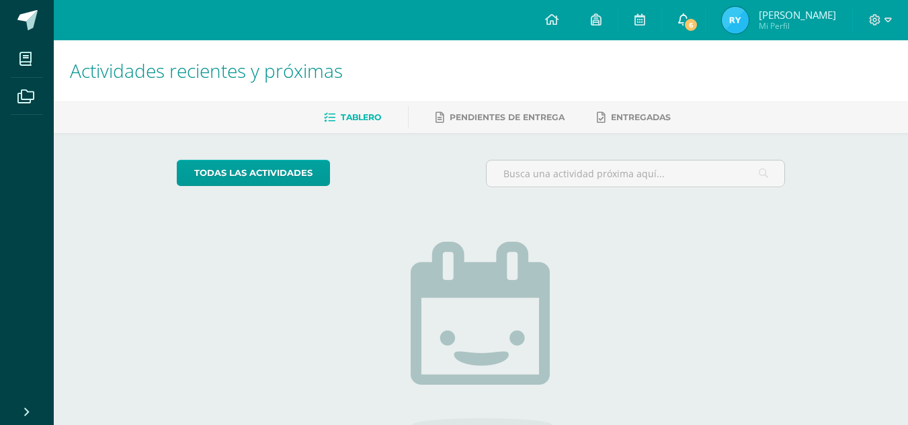
click at [689, 16] on icon at bounding box center [683, 19] width 11 height 12
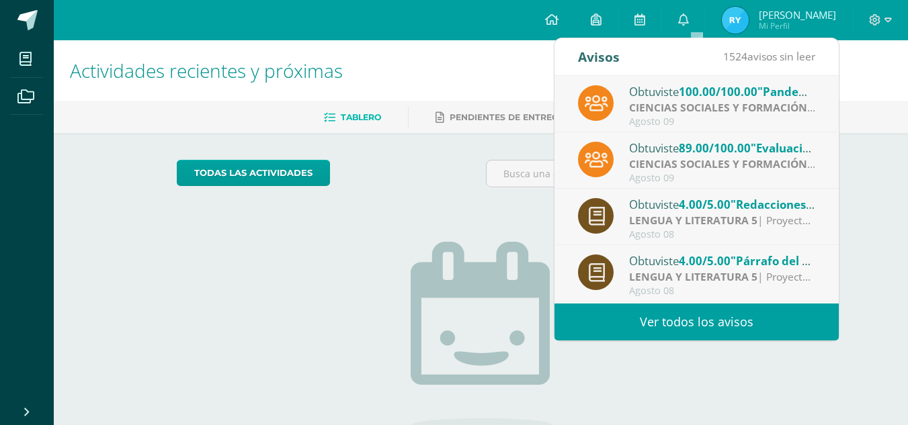
click at [714, 113] on strong "CIENCIAS SOCIALES Y FORMACIÓN CIUDADANA 5" at bounding box center [756, 107] width 255 height 15
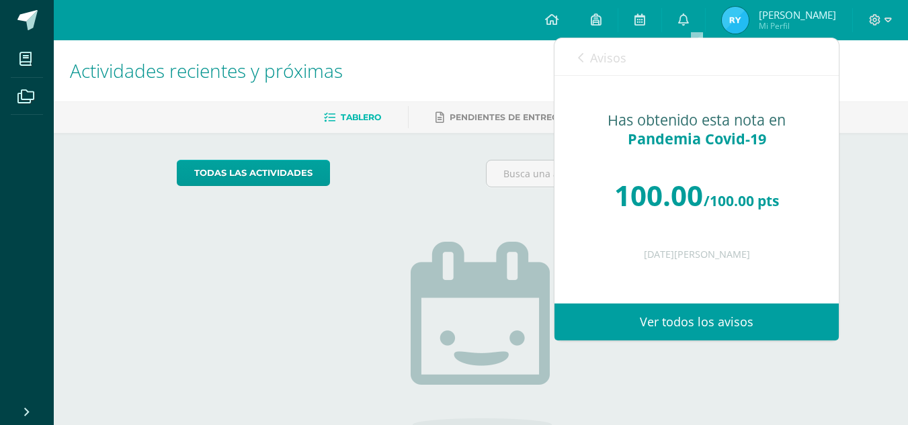
click at [580, 54] on icon at bounding box center [580, 57] width 5 height 11
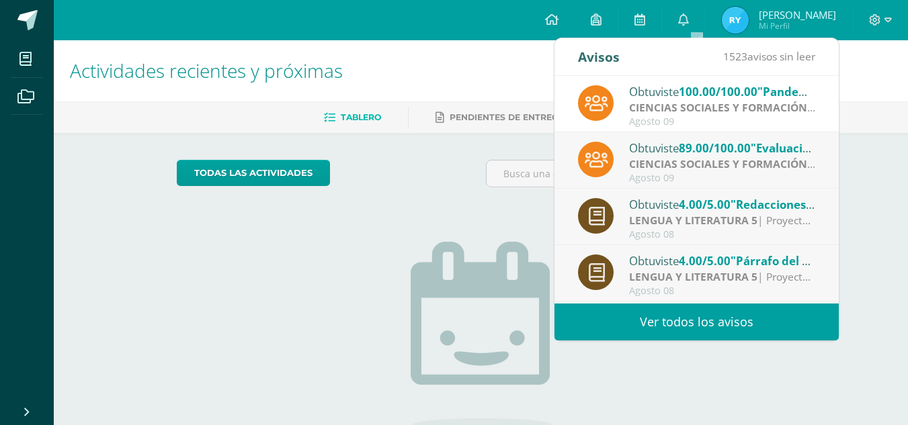
click at [704, 157] on strong "CIENCIAS SOCIALES Y FORMACIÓN CIUDADANA 5" at bounding box center [756, 164] width 255 height 15
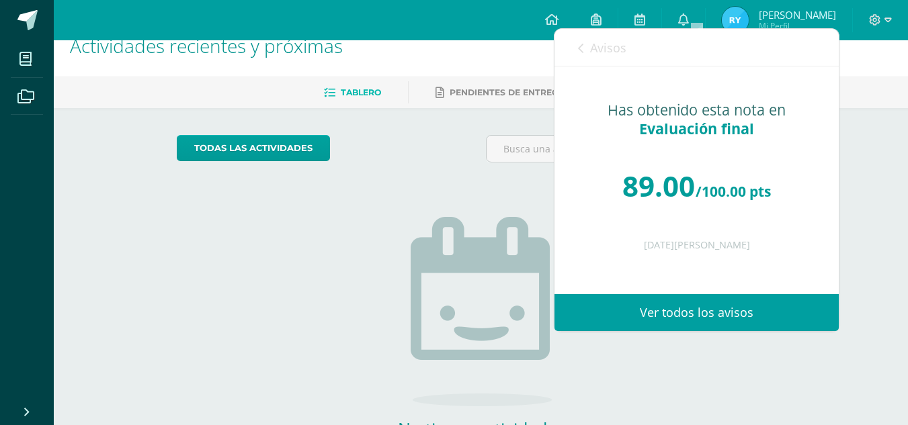
scroll to position [17, 0]
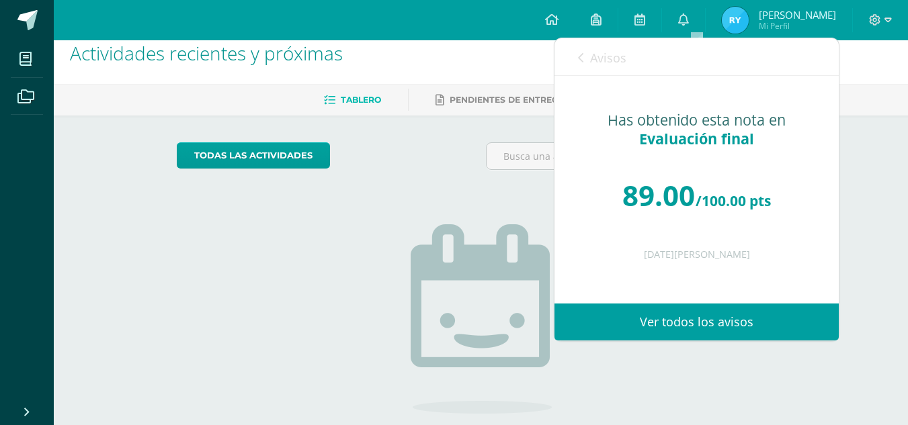
click at [576, 53] on div "Avisos 1522 avisos sin leer Avisos" at bounding box center [696, 57] width 284 height 38
click at [583, 56] on icon at bounding box center [580, 57] width 5 height 11
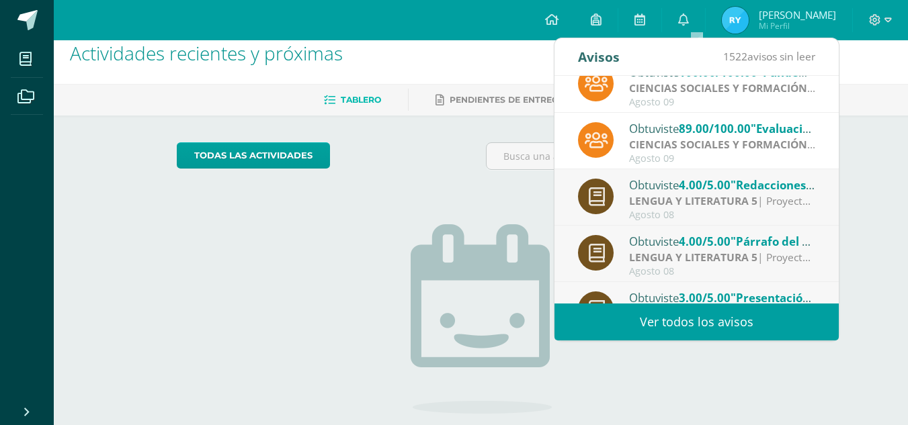
scroll to position [30, 0]
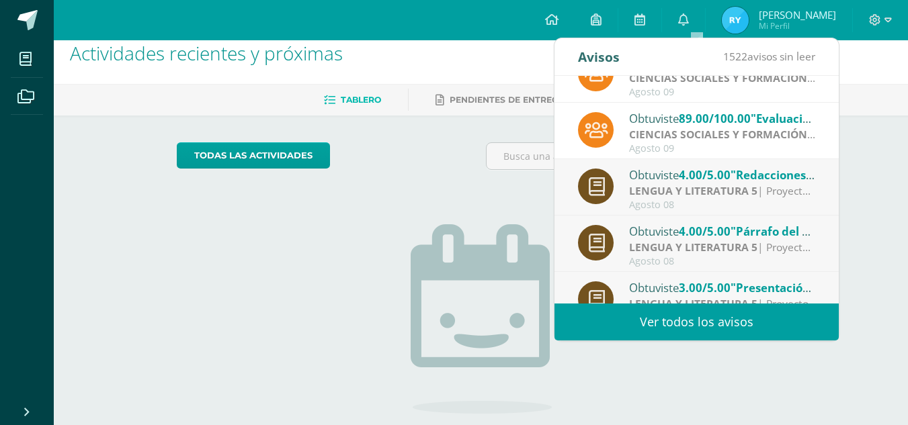
click at [735, 181] on span ""Redacciones cortas de los círculos"" at bounding box center [830, 174] width 200 height 15
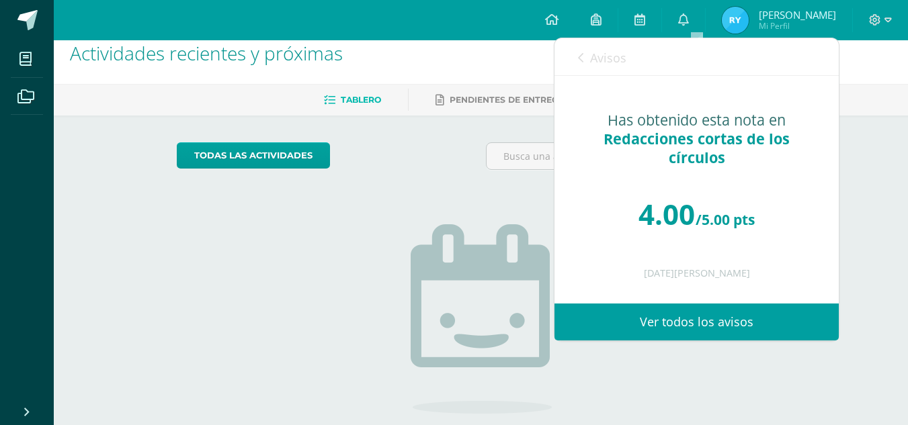
click at [584, 62] on link "Avisos" at bounding box center [602, 57] width 48 height 38
click at [579, 52] on link "Avisos" at bounding box center [602, 57] width 48 height 38
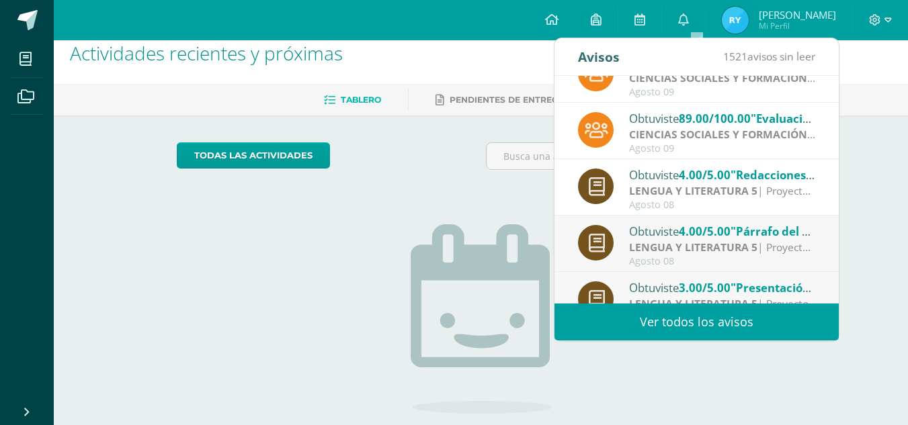
click at [580, 58] on div "Avisos" at bounding box center [599, 56] width 42 height 37
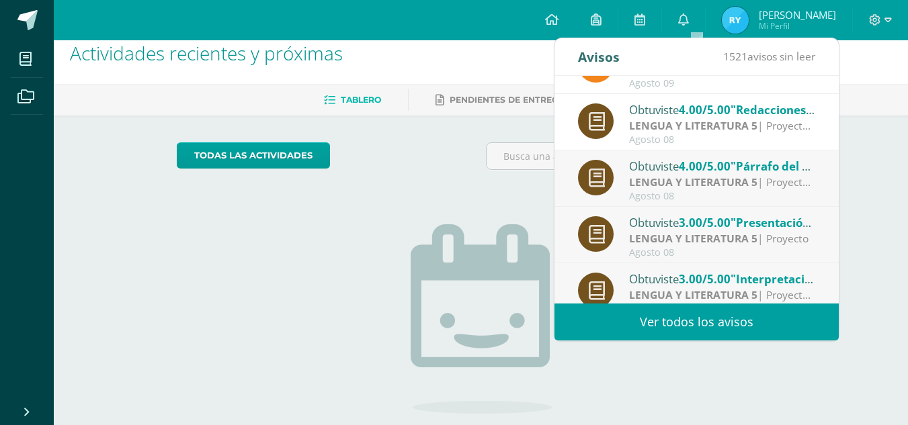
scroll to position [95, 0]
click at [753, 171] on span ""Párrafo del documental Morir sembrando vida."" at bounding box center [867, 165] width 275 height 15
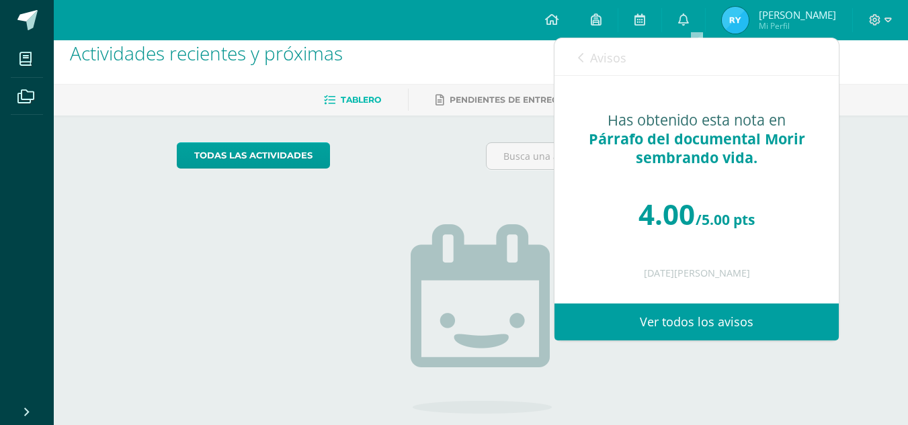
click at [579, 54] on icon at bounding box center [580, 57] width 5 height 11
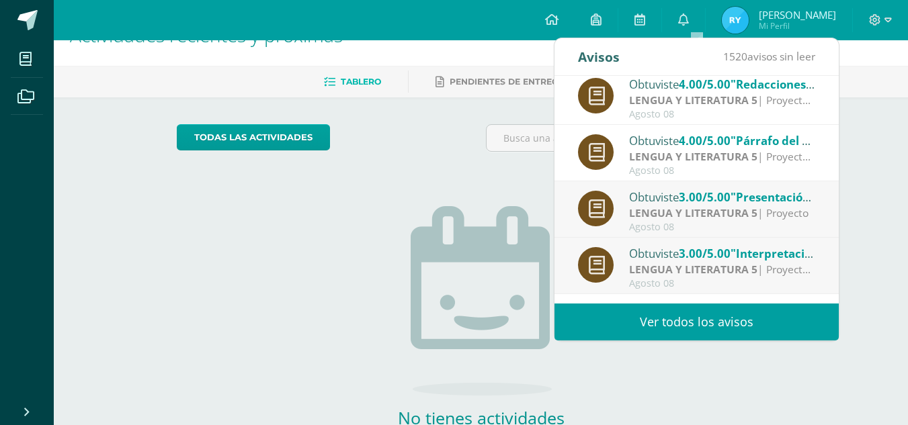
scroll to position [123, 0]
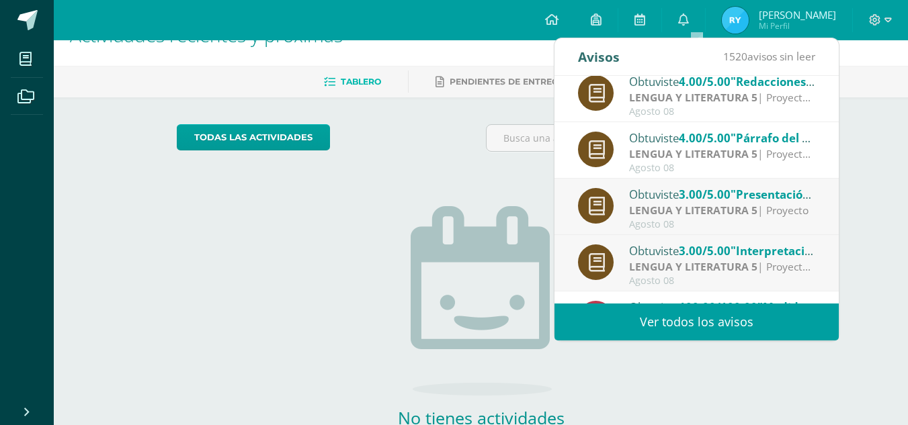
click at [726, 198] on span "3.00/5.00" at bounding box center [705, 194] width 52 height 15
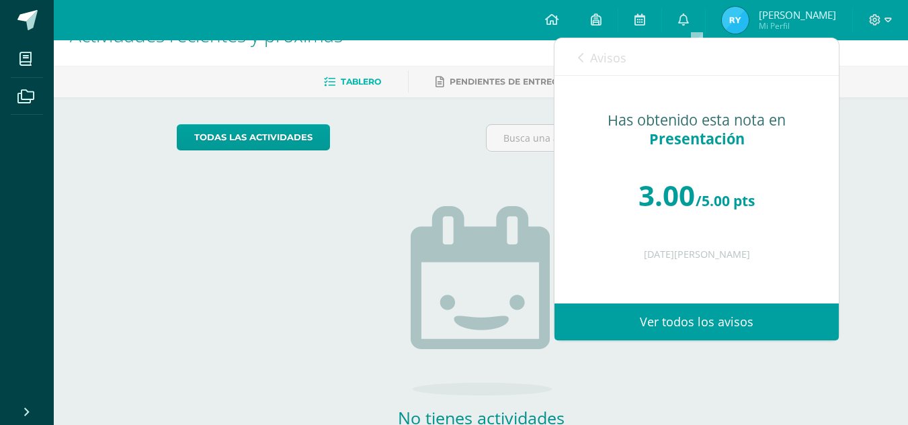
click at [579, 57] on icon at bounding box center [580, 57] width 5 height 11
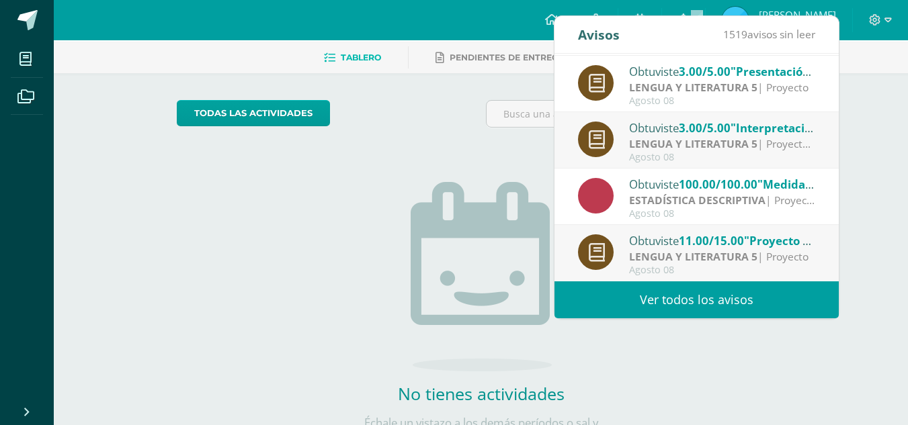
scroll to position [67, 0]
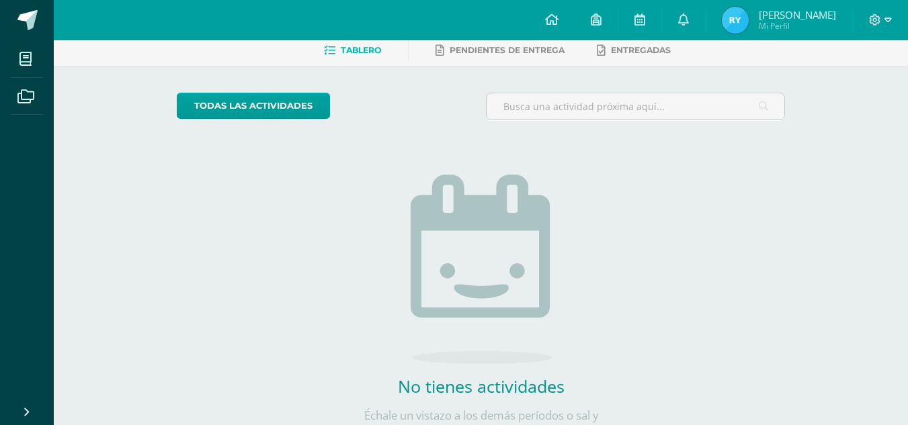
click at [741, 25] on img at bounding box center [735, 20] width 27 height 27
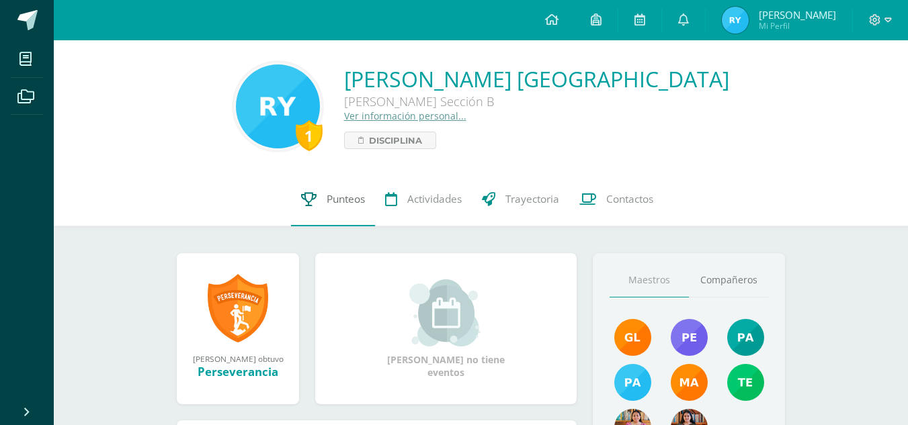
click at [351, 208] on link "Punteos" at bounding box center [333, 200] width 84 height 54
